Goal: Task Accomplishment & Management: Manage account settings

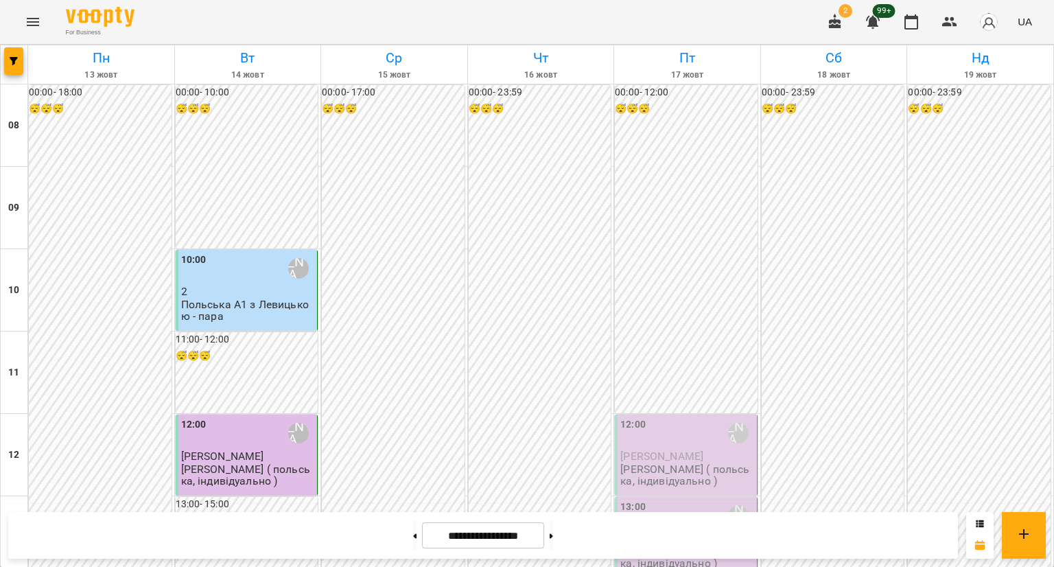
scroll to position [815, 0]
drag, startPoint x: 0, startPoint y: 0, endPoint x: 280, endPoint y: 254, distance: 378.1
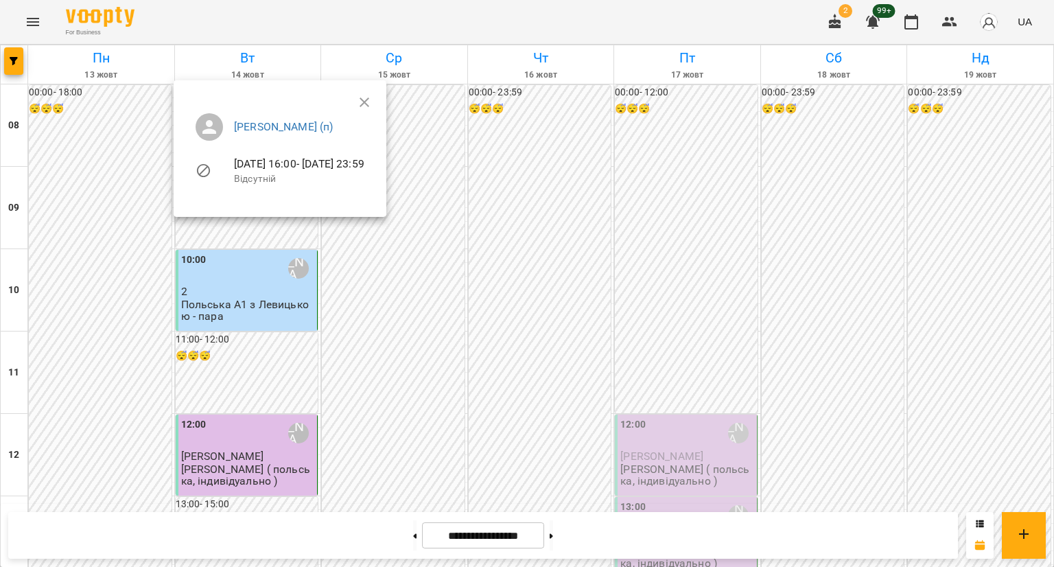
click at [225, 208] on div "[PERSON_NAME] (п) [DATE] 16:00 - [DATE] 23:59 Відсутній" at bounding box center [280, 154] width 213 height 126
click at [224, 278] on div at bounding box center [527, 283] width 1054 height 567
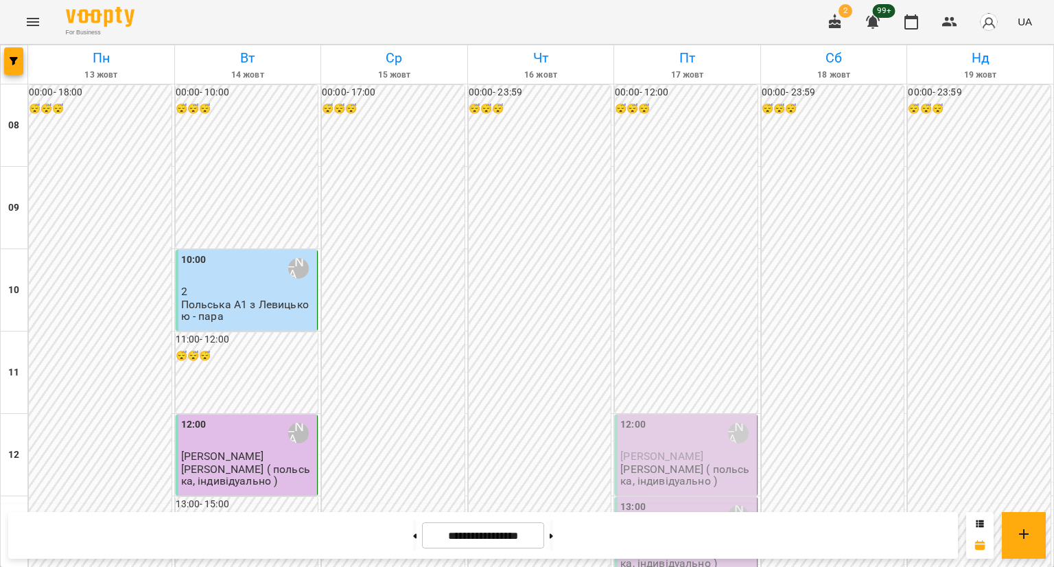
scroll to position [814, 0]
click at [553, 547] on button at bounding box center [551, 535] width 3 height 30
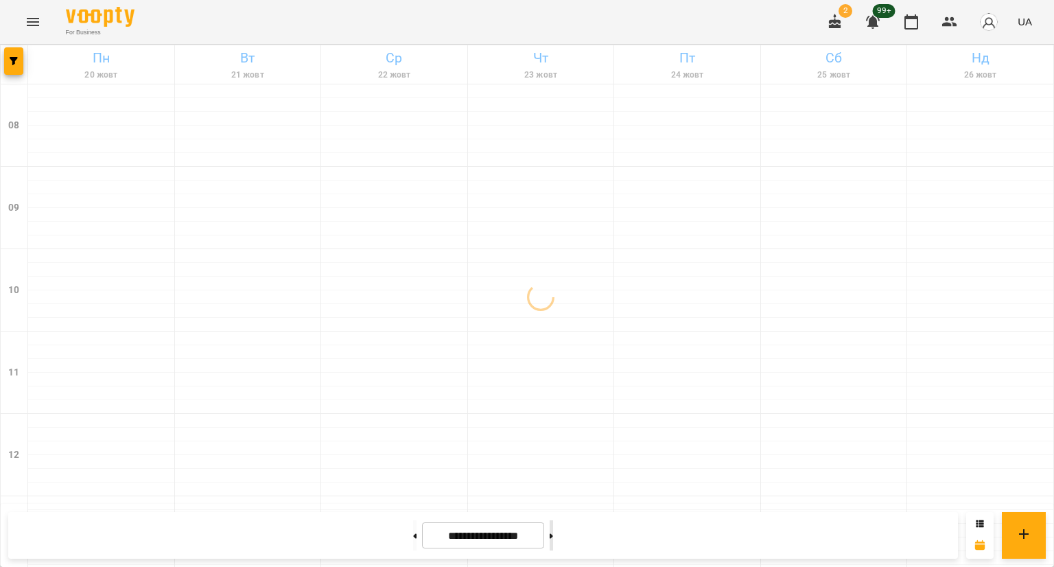
click at [553, 545] on button at bounding box center [551, 535] width 3 height 30
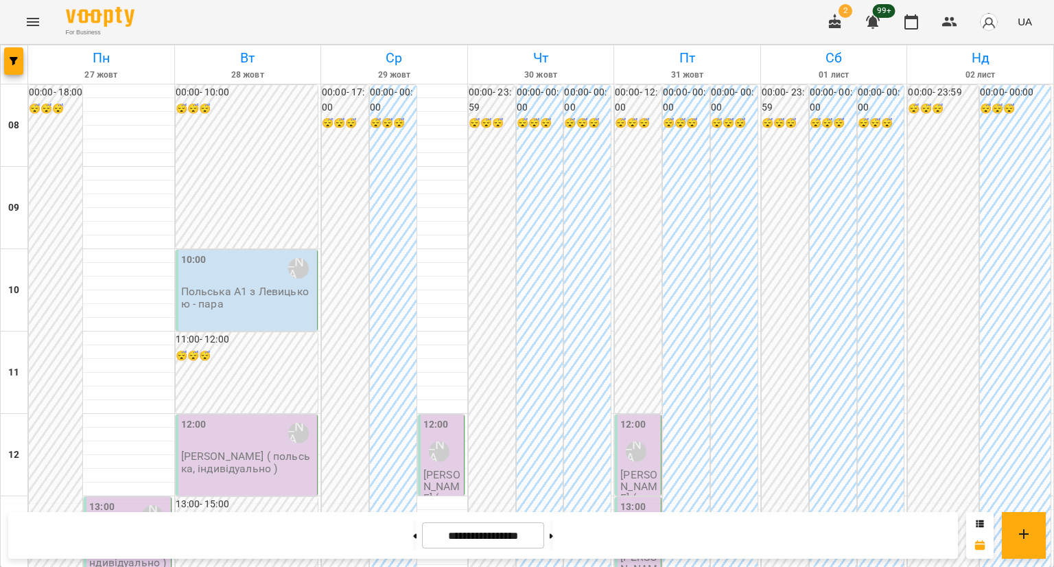
scroll to position [815, 0]
click at [413, 543] on button at bounding box center [414, 535] width 3 height 30
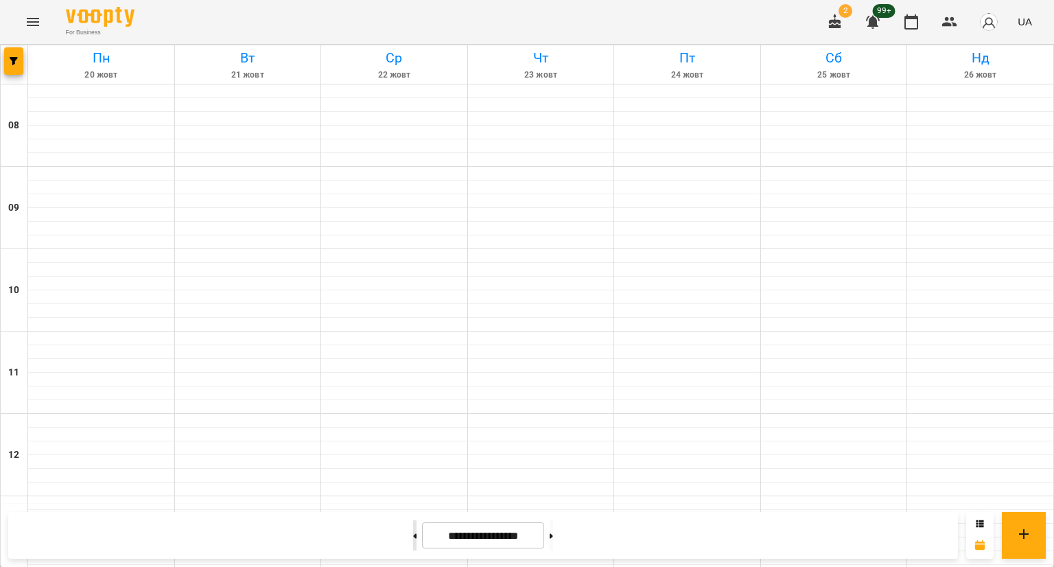
click at [413, 543] on button at bounding box center [414, 535] width 3 height 30
type input "**********"
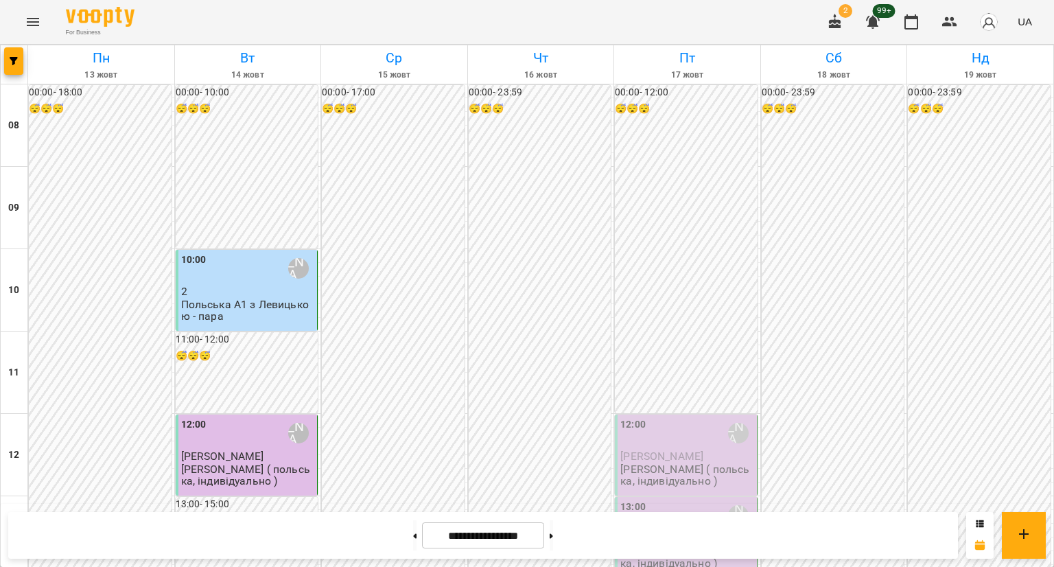
scroll to position [516, 0]
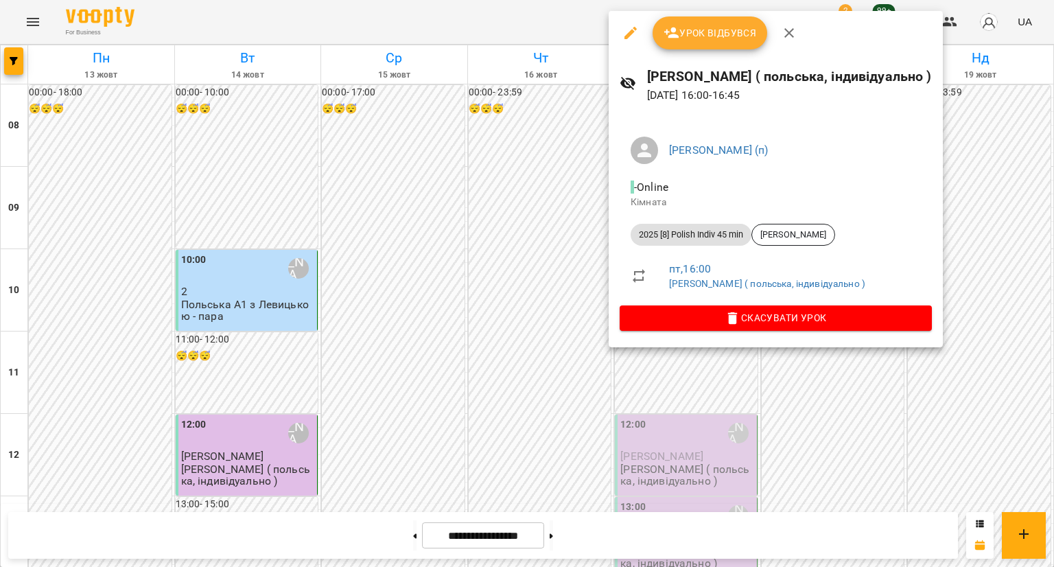
click at [478, 242] on div at bounding box center [527, 283] width 1054 height 567
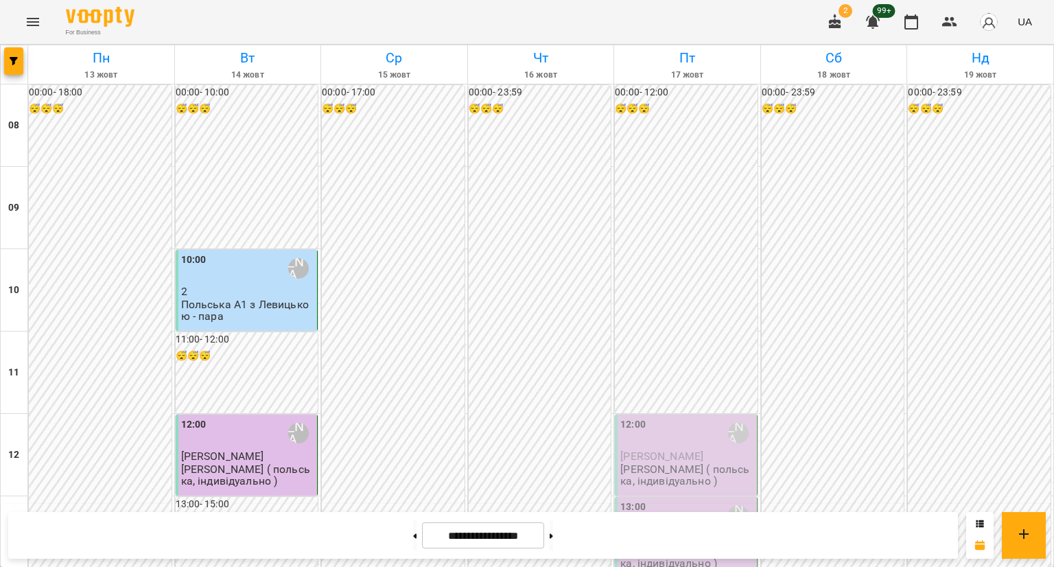
scroll to position [703, 0]
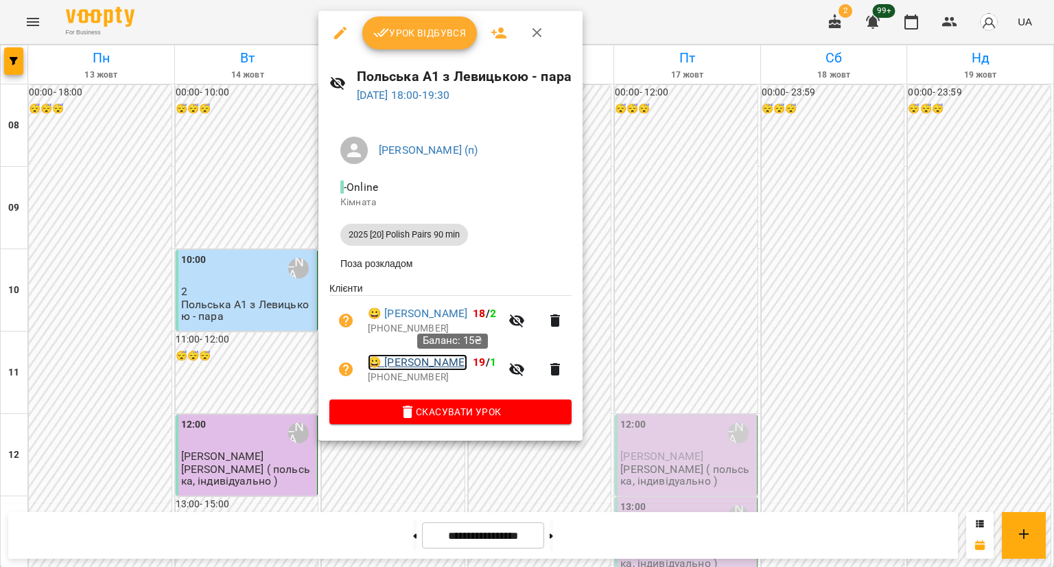
click at [426, 367] on link "😀 [PERSON_NAME]" at bounding box center [418, 362] width 100 height 16
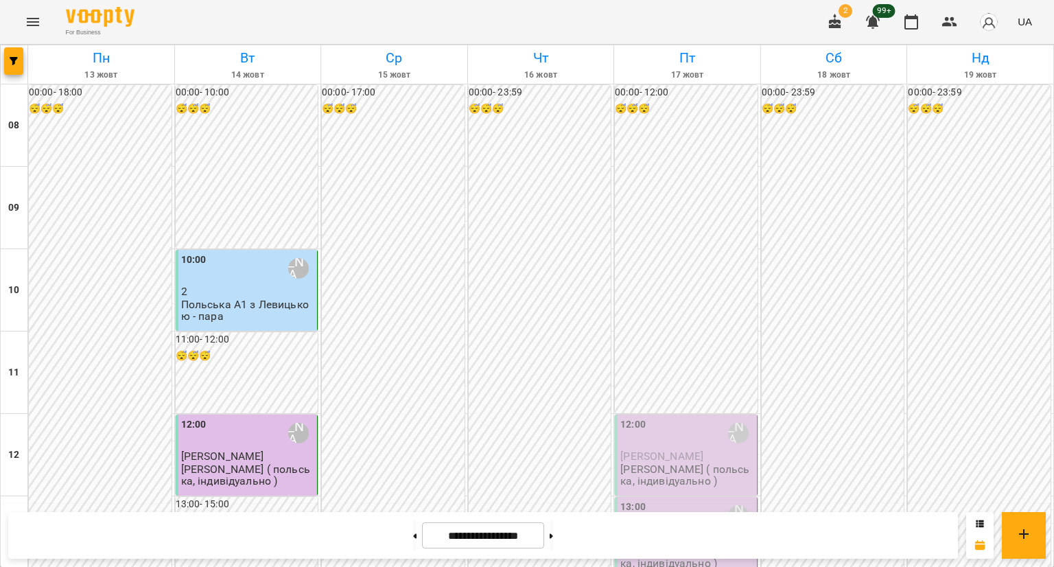
scroll to position [815, 0]
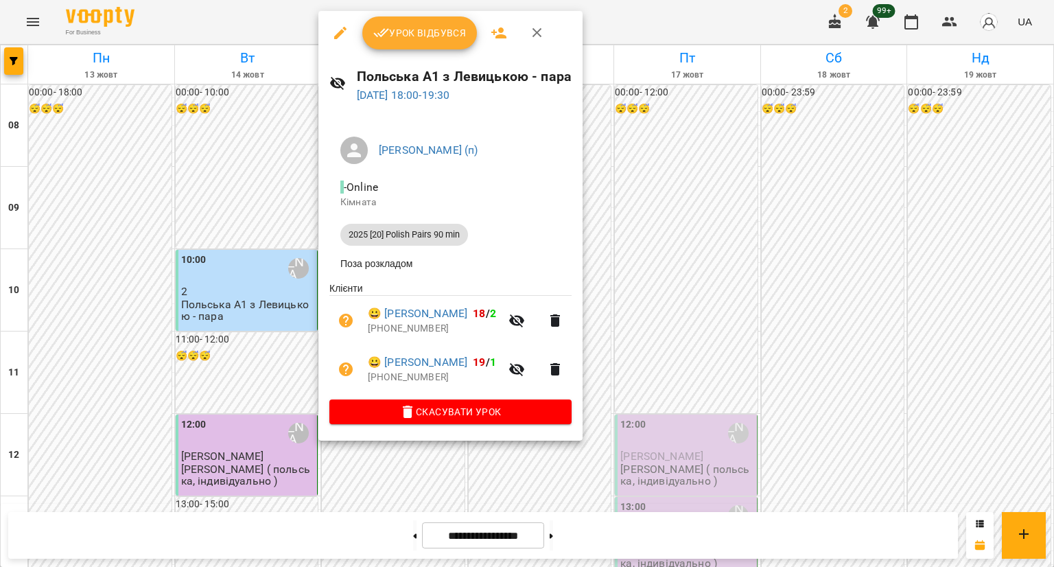
click at [255, 191] on div at bounding box center [527, 283] width 1054 height 567
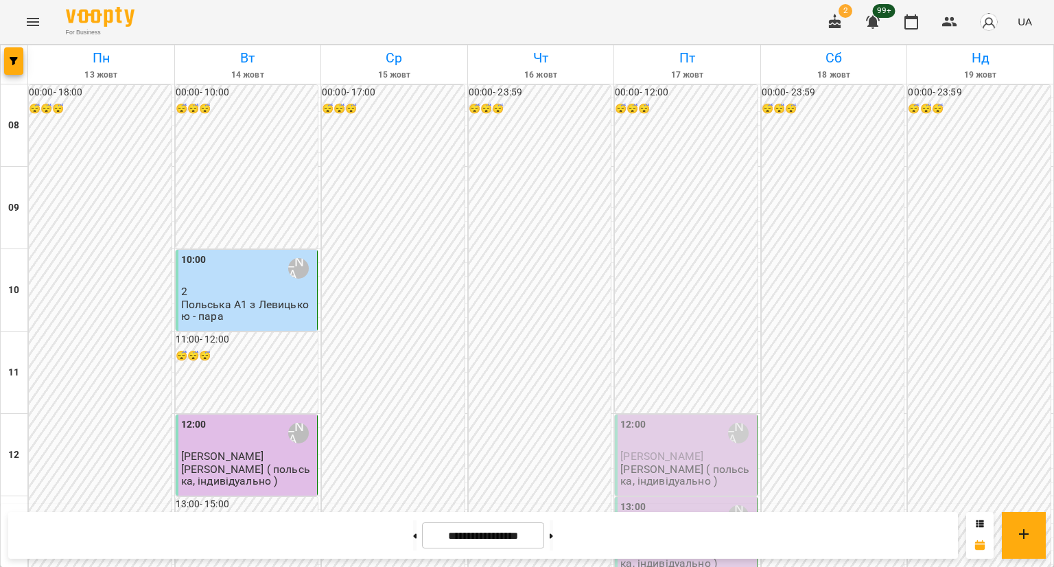
scroll to position [703, 0]
